Goal: Information Seeking & Learning: Understand process/instructions

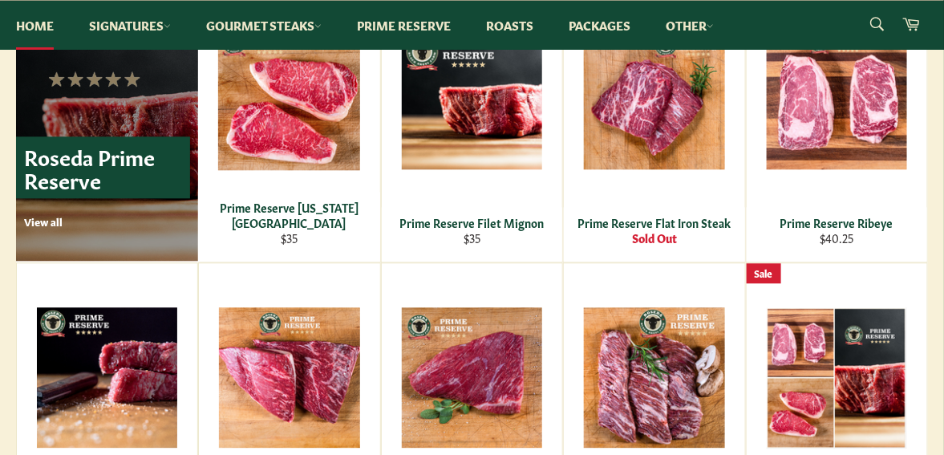
scroll to position [1151, 0]
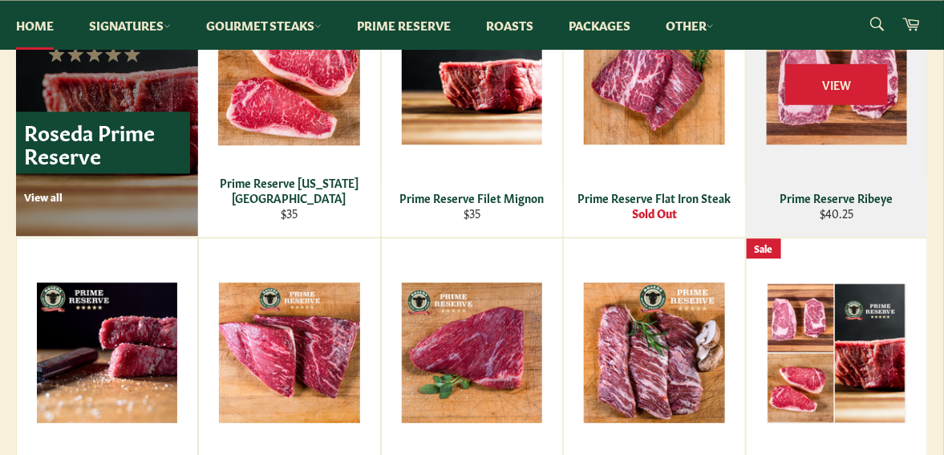
click at [851, 195] on div "Prime Reserve Ribeye" at bounding box center [837, 197] width 160 height 15
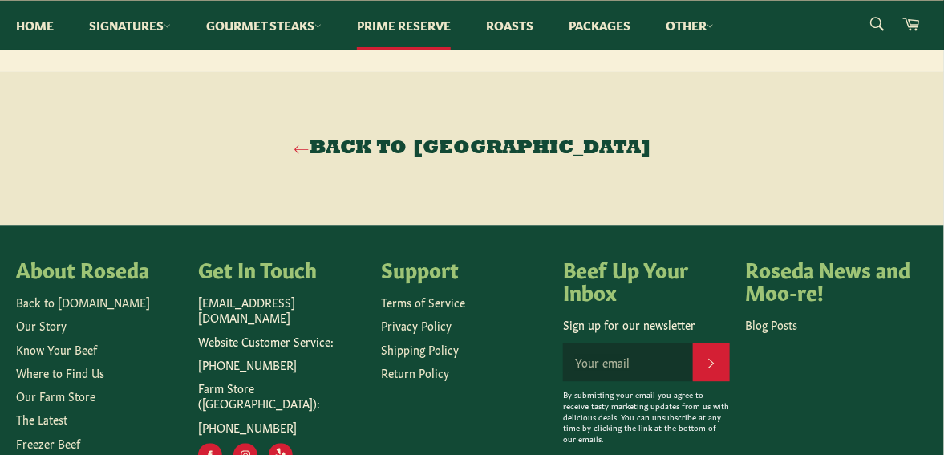
scroll to position [1119, 0]
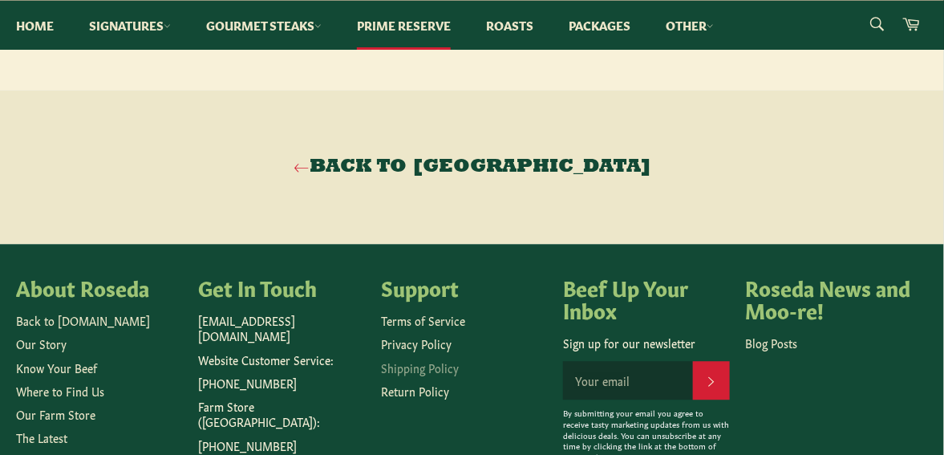
click at [438, 376] on link "Shipping Policy" at bounding box center [420, 367] width 78 height 16
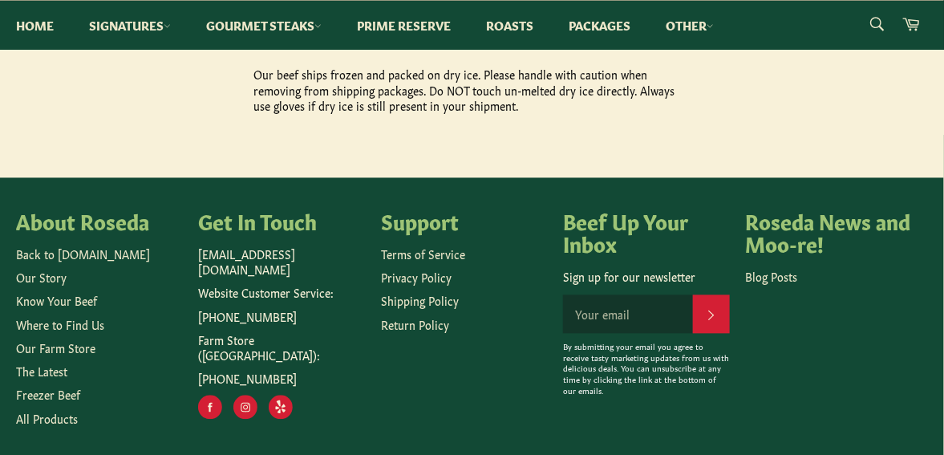
scroll to position [887, 0]
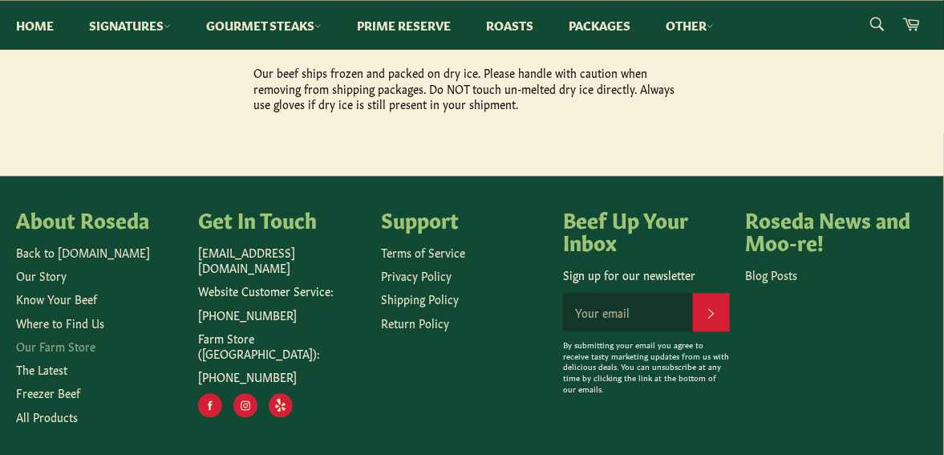
click at [65, 339] on link "Our Farm Store" at bounding box center [55, 347] width 79 height 16
